Goal: Check status: Check status

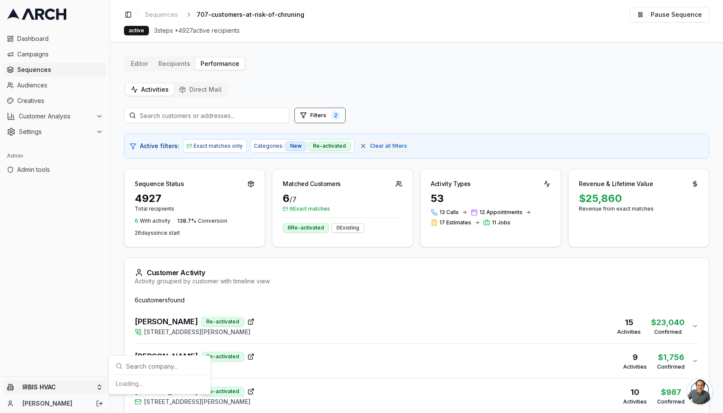
click at [57, 387] on html "Dashboard Campaigns Sequences Audiences Creatives Customer Analysis Settings Ad…" at bounding box center [361, 206] width 723 height 413
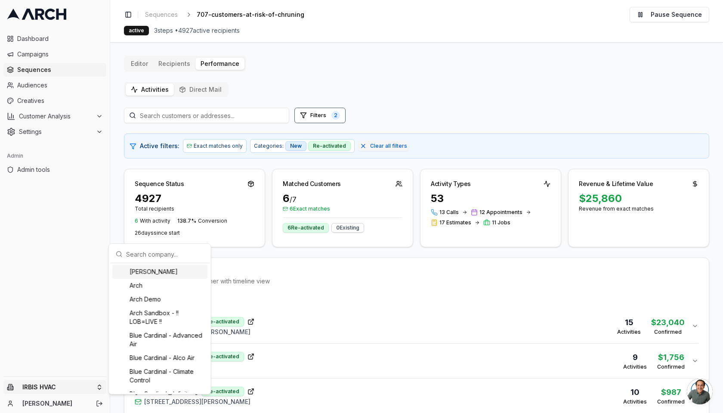
click at [138, 247] on input "text" at bounding box center [165, 253] width 78 height 17
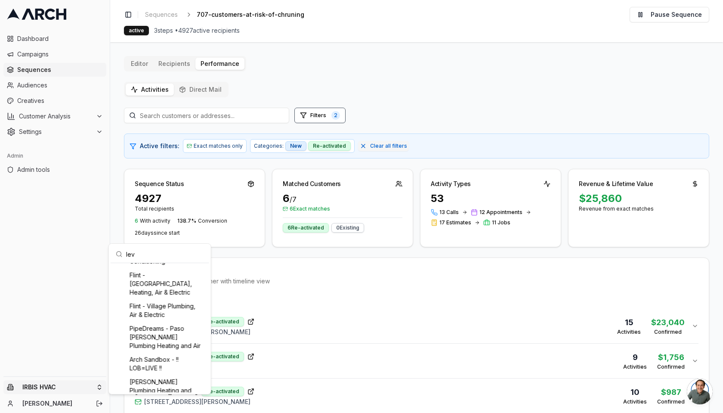
scroll to position [53, 0]
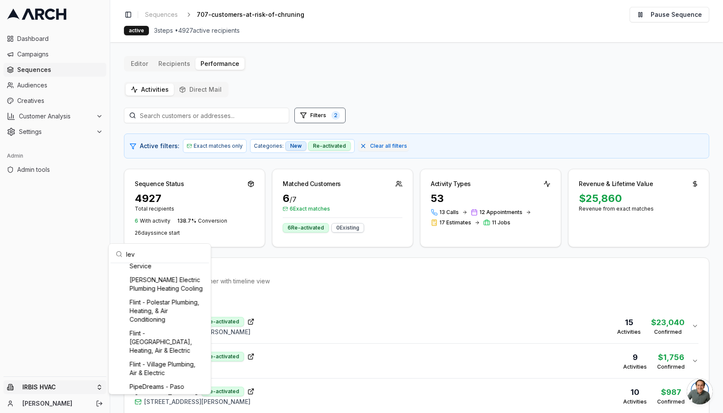
type input "levi"
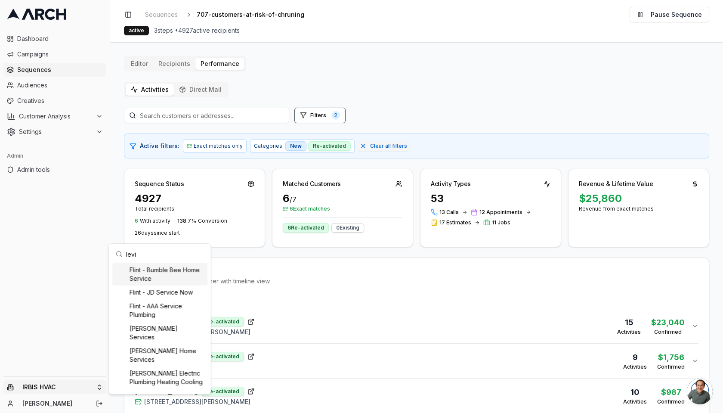
scroll to position [1, 0]
